Goal: Task Accomplishment & Management: Complete application form

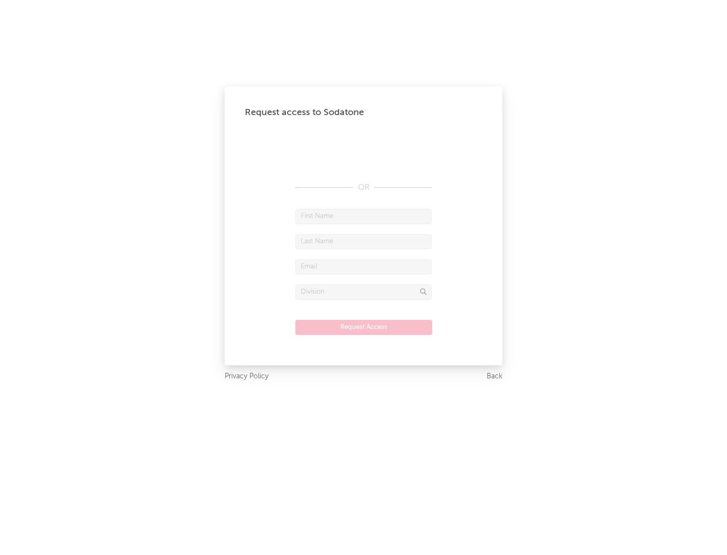
click at [363, 216] on input "text" at bounding box center [363, 216] width 136 height 15
type input "[PERSON_NAME]"
click at [363, 241] on input "text" at bounding box center [363, 241] width 136 height 15
type input "[PERSON_NAME]"
click at [363, 266] on input "text" at bounding box center [363, 266] width 136 height 15
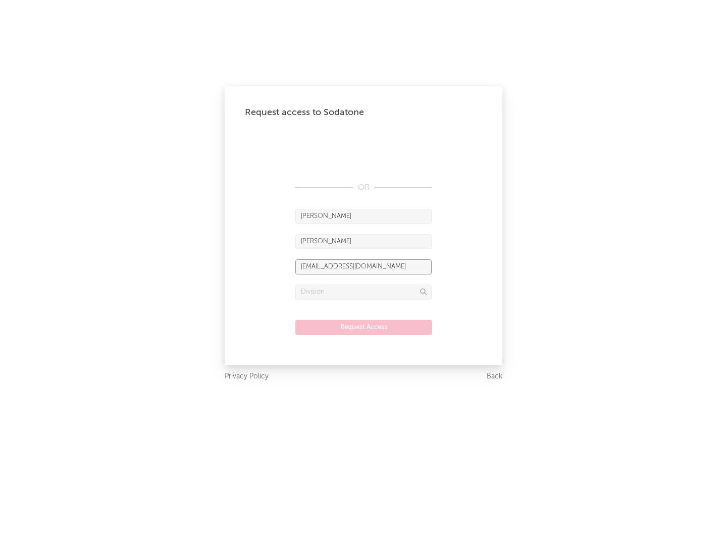
type input "[EMAIL_ADDRESS][DOMAIN_NAME]"
click at [363, 292] on input "text" at bounding box center [363, 292] width 136 height 15
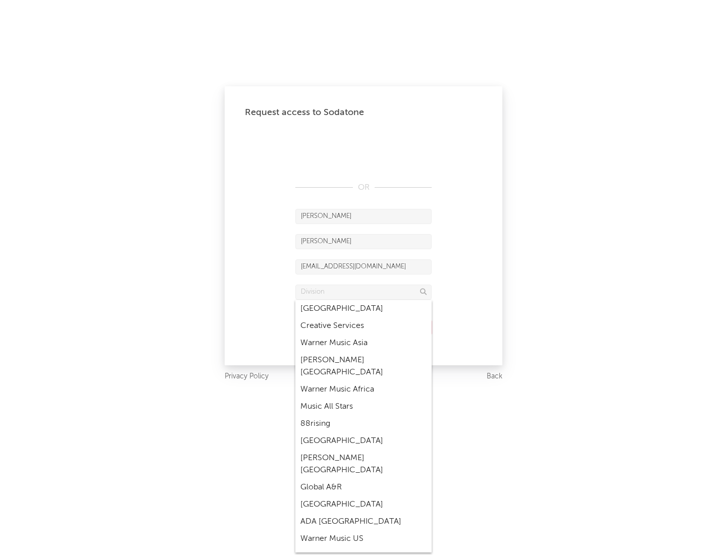
click at [363, 398] on div "Music All Stars" at bounding box center [363, 406] width 136 height 17
type input "Music All Stars"
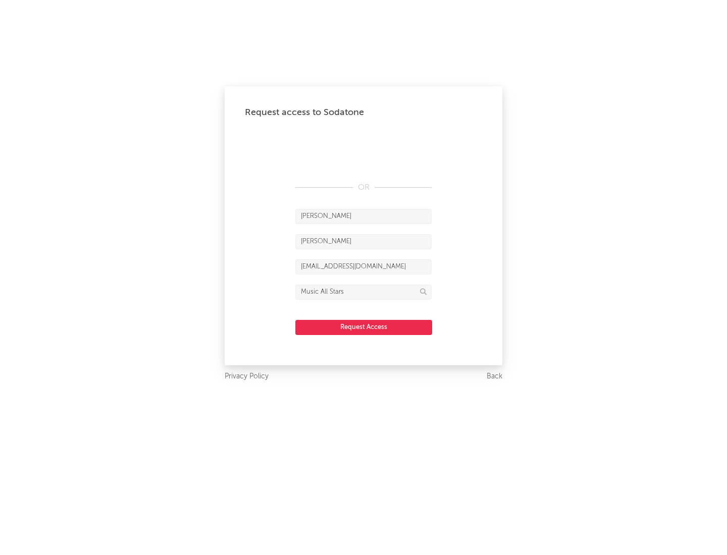
click at [363, 327] on button "Request Access" at bounding box center [363, 327] width 137 height 15
